Goal: Information Seeking & Learning: Understand process/instructions

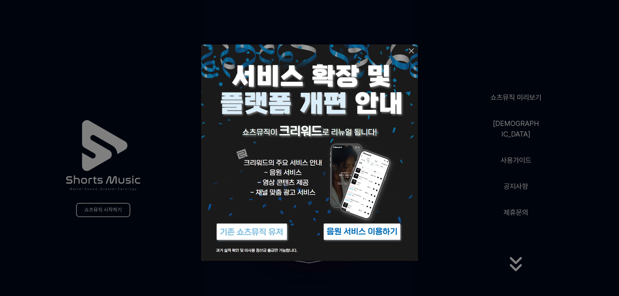
click at [413, 50] on icon at bounding box center [411, 51] width 5 height 5
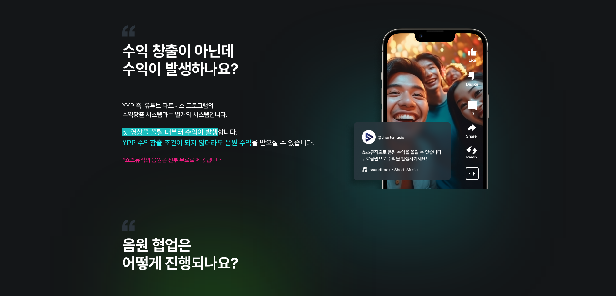
scroll to position [612, 0]
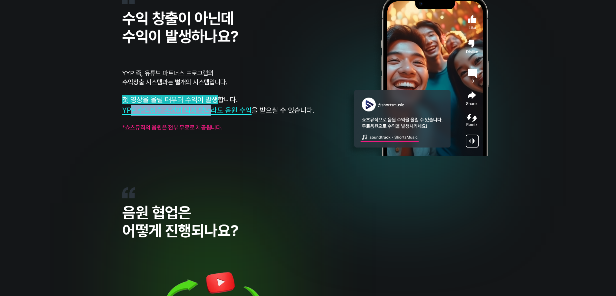
drag, startPoint x: 129, startPoint y: 109, endPoint x: 258, endPoint y: 116, distance: 128.8
click at [232, 112] on span "YPP 수익창출 조건이 되지 않더라도 음원 수익" at bounding box center [186, 110] width 129 height 8
click at [288, 134] on div "수익 창출이 아닌데 수익이 발생하나요? YYP 즉, 유튜브 파트너스 프로그램의 수익창출 시스템과는 별개의 시스템입니다. 첫 영상을 올릴 때부터…" at bounding box center [233, 74] width 223 height 163
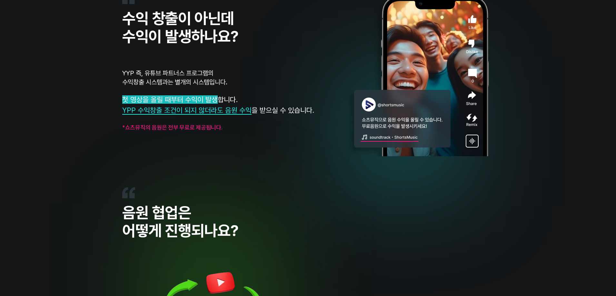
click at [288, 134] on div "수익 창출이 아닌데 수익이 발생하나요? YYP 즉, 유튜브 파트너스 프로그램의 수익창출 시스템과는 별개의 시스템입니다. 첫 영상을 올릴 때부터…" at bounding box center [233, 74] width 223 height 163
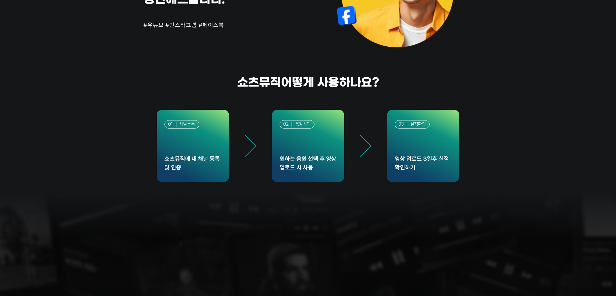
scroll to position [1741, 0]
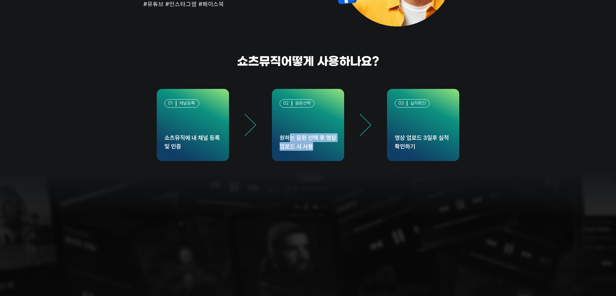
drag, startPoint x: 288, startPoint y: 134, endPoint x: 332, endPoint y: 158, distance: 49.8
click at [333, 158] on div "02 음원선택 원하는 음원 선택 후 영상 업로드 시 사용" at bounding box center [308, 125] width 72 height 72
click at [332, 158] on div "02 음원선택 원하는 음원 선택 후 영상 업로드 시 사용" at bounding box center [308, 125] width 72 height 72
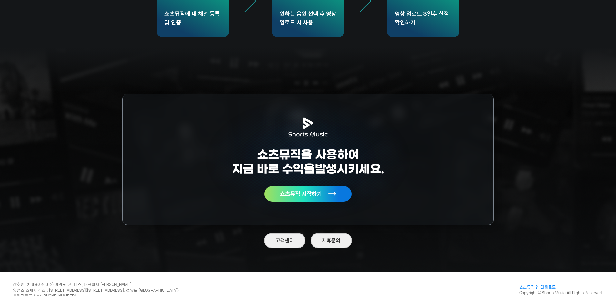
scroll to position [1884, 0]
